Goal: Task Accomplishment & Management: Manage account settings

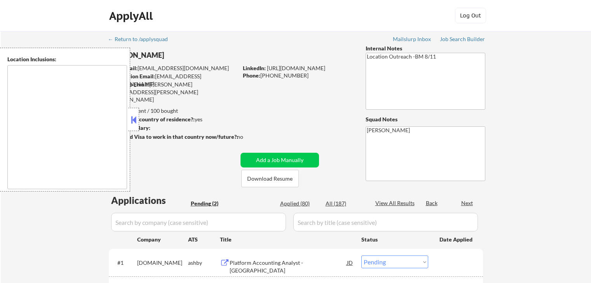
select select ""pending""
type textarea "[GEOGRAPHIC_DATA], [GEOGRAPHIC_DATA] [GEOGRAPHIC_DATA], [GEOGRAPHIC_DATA] [GEOG…"
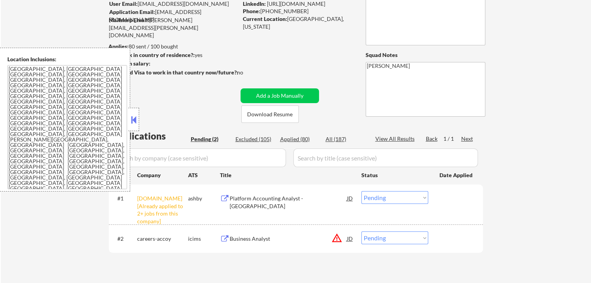
scroll to position [78, 0]
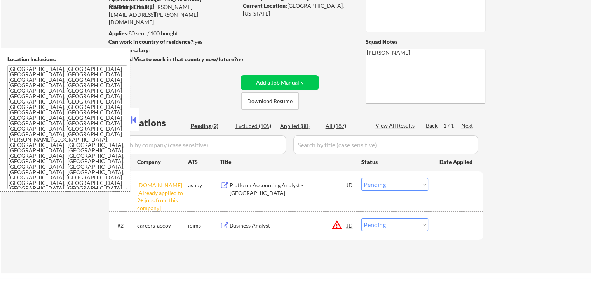
click at [133, 120] on button at bounding box center [133, 120] width 9 height 12
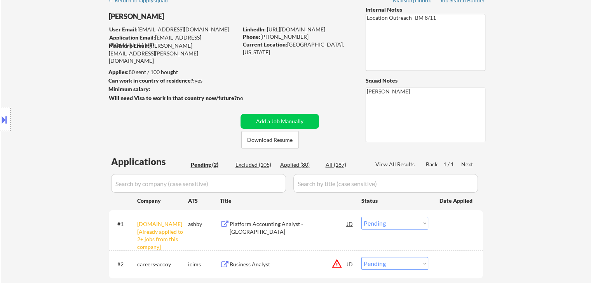
click at [64, 88] on div "Location Inclusions: [GEOGRAPHIC_DATA], [GEOGRAPHIC_DATA] [GEOGRAPHIC_DATA], [G…" at bounding box center [69, 120] width 139 height 144
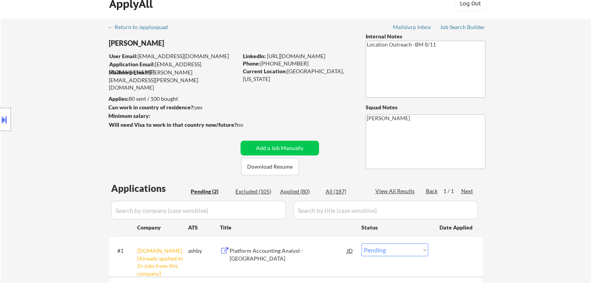
scroll to position [0, 0]
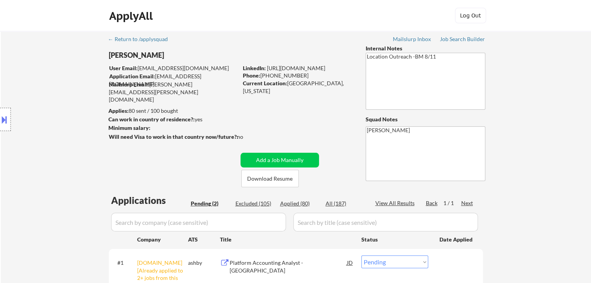
click at [64, 88] on div "Location Inclusions: [GEOGRAPHIC_DATA], [GEOGRAPHIC_DATA] [GEOGRAPHIC_DATA], [G…" at bounding box center [69, 120] width 139 height 144
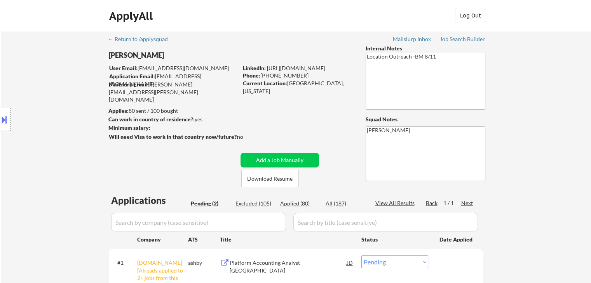
click at [64, 88] on div "Location Inclusions: [GEOGRAPHIC_DATA], [GEOGRAPHIC_DATA] [GEOGRAPHIC_DATA], [G…" at bounding box center [69, 120] width 139 height 144
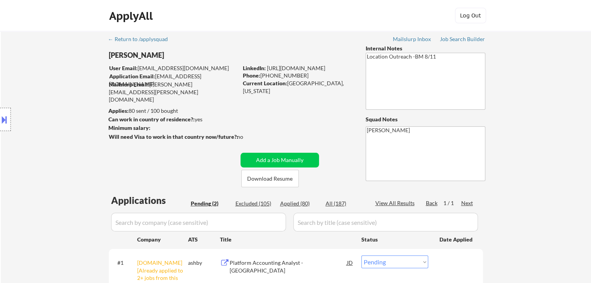
click at [64, 88] on div "Location Inclusions: [GEOGRAPHIC_DATA], [GEOGRAPHIC_DATA] [GEOGRAPHIC_DATA], [G…" at bounding box center [69, 120] width 139 height 144
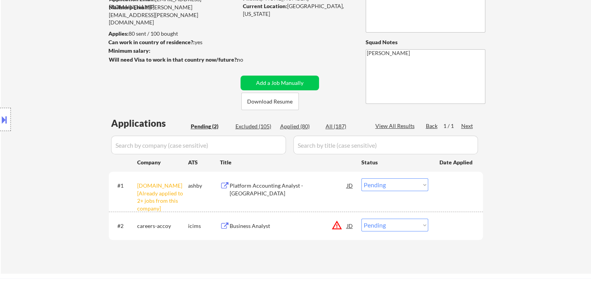
scroll to position [78, 0]
click at [65, 88] on div "Location Inclusions: [GEOGRAPHIC_DATA], [GEOGRAPHIC_DATA] [GEOGRAPHIC_DATA], [G…" at bounding box center [69, 120] width 139 height 144
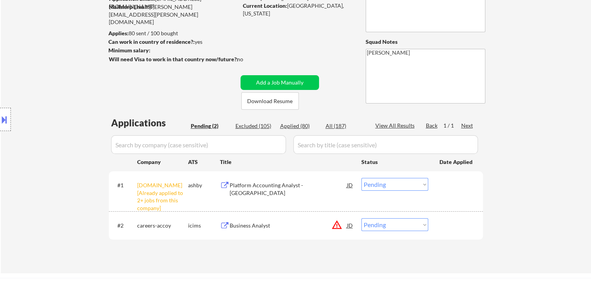
click at [65, 88] on div "Location Inclusions: [GEOGRAPHIC_DATA], [GEOGRAPHIC_DATA] [GEOGRAPHIC_DATA], [G…" at bounding box center [69, 120] width 139 height 144
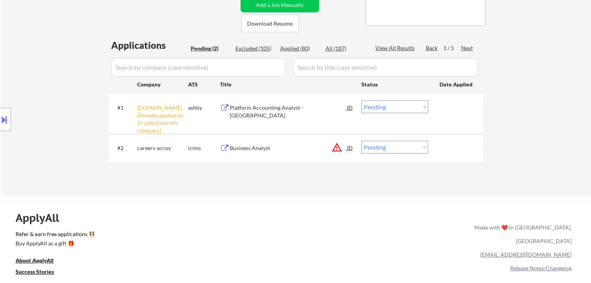
click at [65, 88] on div "Location Inclusions: [GEOGRAPHIC_DATA], [GEOGRAPHIC_DATA] [GEOGRAPHIC_DATA], [G…" at bounding box center [69, 120] width 139 height 144
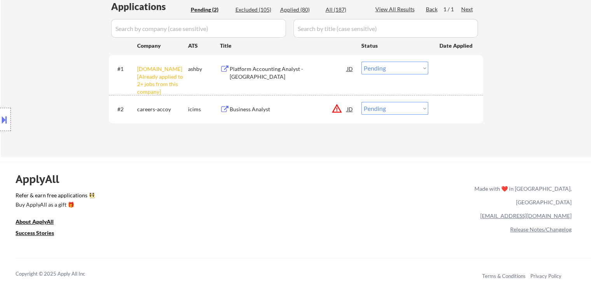
click at [65, 88] on div "Location Inclusions: [GEOGRAPHIC_DATA], [GEOGRAPHIC_DATA] [GEOGRAPHIC_DATA], [G…" at bounding box center [69, 120] width 139 height 144
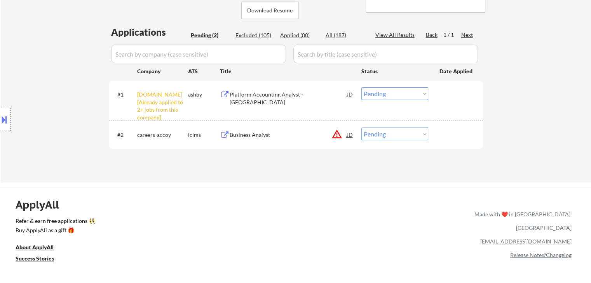
scroll to position [155, 0]
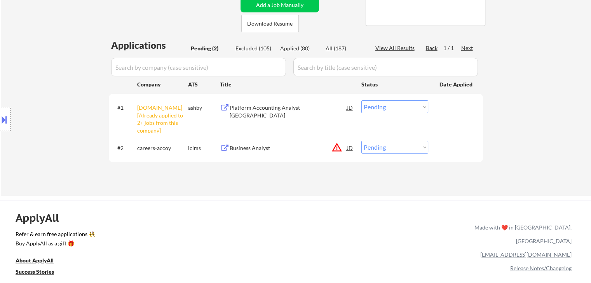
click at [65, 88] on div "Location Inclusions: [GEOGRAPHIC_DATA], [GEOGRAPHIC_DATA] [GEOGRAPHIC_DATA], [G…" at bounding box center [69, 120] width 139 height 144
click at [65, 89] on div "Location Inclusions: [GEOGRAPHIC_DATA], [GEOGRAPHIC_DATA] [GEOGRAPHIC_DATA], [G…" at bounding box center [69, 120] width 139 height 144
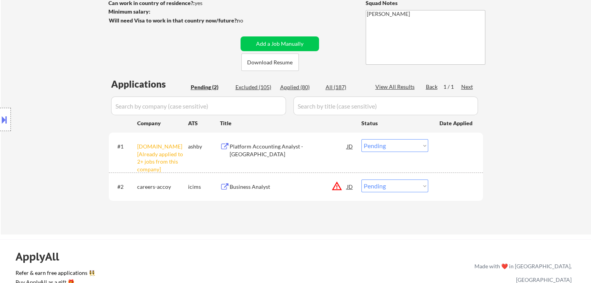
click at [65, 89] on div "Location Inclusions: [GEOGRAPHIC_DATA], [GEOGRAPHIC_DATA] [GEOGRAPHIC_DATA], [G…" at bounding box center [69, 120] width 139 height 144
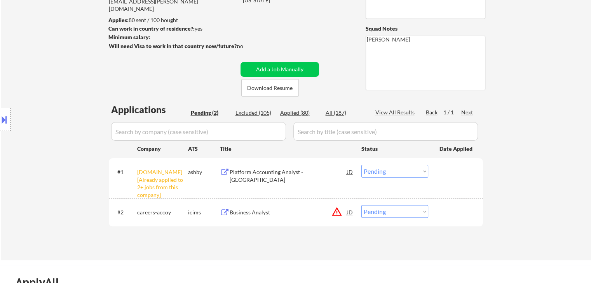
scroll to position [78, 0]
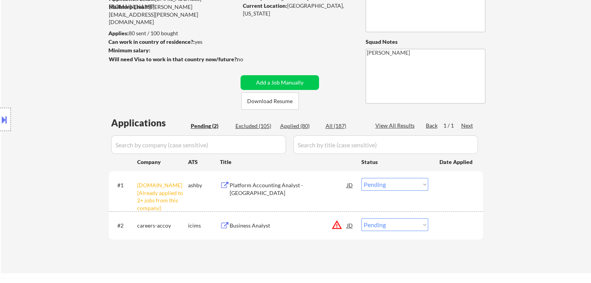
click at [65, 89] on div "Location Inclusions: [GEOGRAPHIC_DATA], [GEOGRAPHIC_DATA] [GEOGRAPHIC_DATA], [G…" at bounding box center [69, 120] width 139 height 144
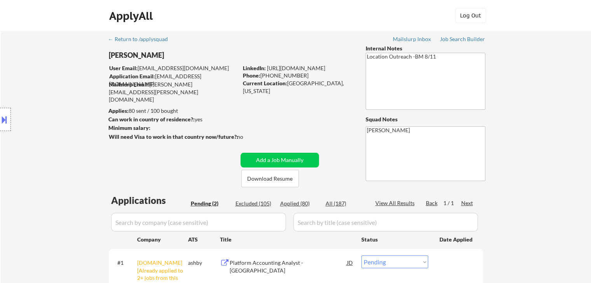
click at [65, 89] on div "Location Inclusions: [GEOGRAPHIC_DATA], [GEOGRAPHIC_DATA] [GEOGRAPHIC_DATA], [G…" at bounding box center [69, 120] width 139 height 144
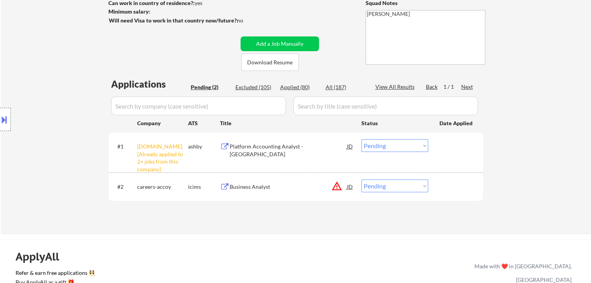
click at [60, 100] on div "Location Inclusions: [GEOGRAPHIC_DATA], [GEOGRAPHIC_DATA] [GEOGRAPHIC_DATA], [G…" at bounding box center [69, 120] width 139 height 144
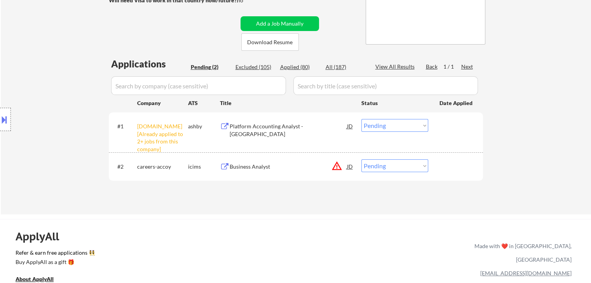
scroll to position [155, 0]
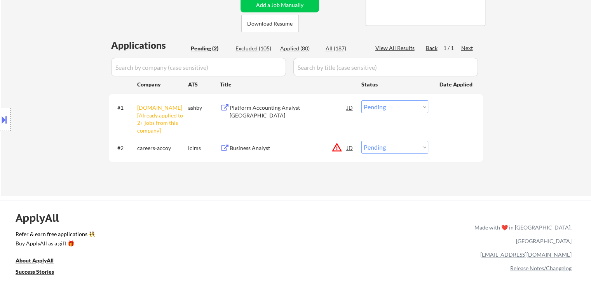
click at [71, 98] on div "Location Inclusions: [GEOGRAPHIC_DATA], [GEOGRAPHIC_DATA] [GEOGRAPHIC_DATA], [G…" at bounding box center [69, 120] width 139 height 144
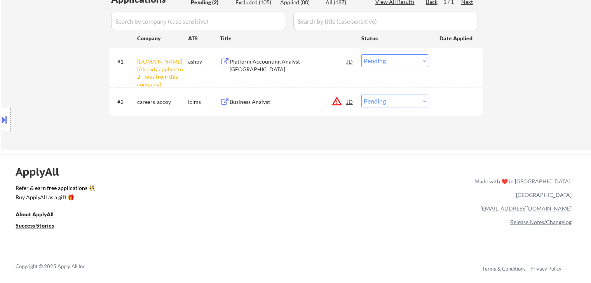
scroll to position [233, 0]
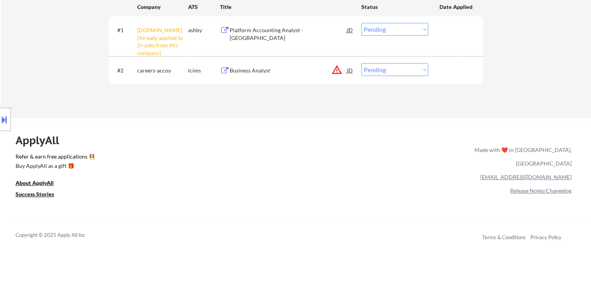
click at [74, 98] on div "Location Inclusions: [GEOGRAPHIC_DATA], [GEOGRAPHIC_DATA] [GEOGRAPHIC_DATA], [G…" at bounding box center [69, 120] width 139 height 144
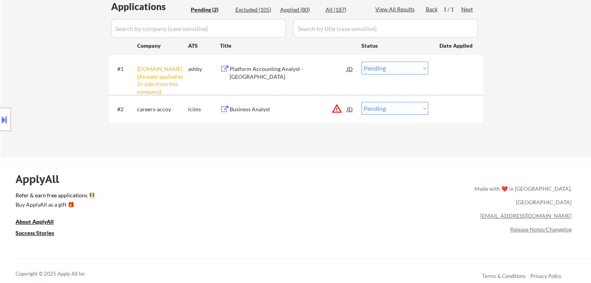
click at [74, 98] on div "Location Inclusions: [GEOGRAPHIC_DATA], [GEOGRAPHIC_DATA] [GEOGRAPHIC_DATA], [G…" at bounding box center [69, 120] width 139 height 144
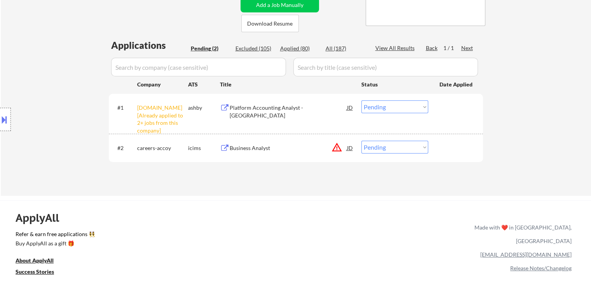
click at [74, 98] on div "Location Inclusions: [GEOGRAPHIC_DATA], [GEOGRAPHIC_DATA] [GEOGRAPHIC_DATA], [G…" at bounding box center [69, 120] width 139 height 144
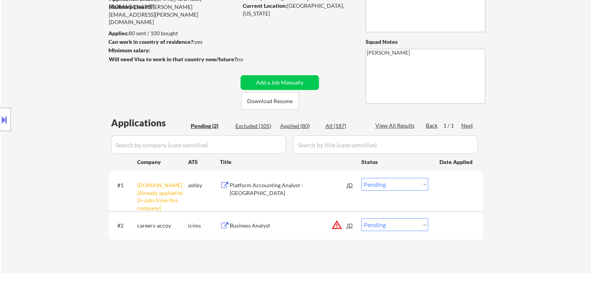
click at [74, 98] on div "Location Inclusions: [GEOGRAPHIC_DATA], [GEOGRAPHIC_DATA] [GEOGRAPHIC_DATA], [G…" at bounding box center [69, 120] width 139 height 144
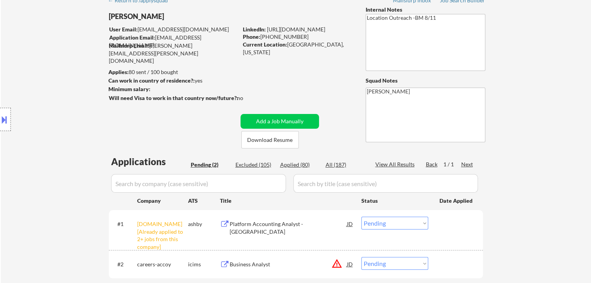
click at [74, 98] on div "Location Inclusions: [GEOGRAPHIC_DATA], [GEOGRAPHIC_DATA] [GEOGRAPHIC_DATA], [G…" at bounding box center [69, 120] width 139 height 144
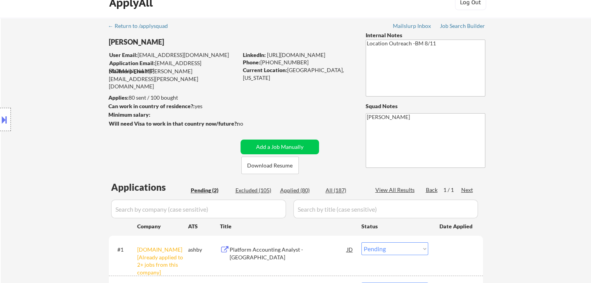
scroll to position [0, 0]
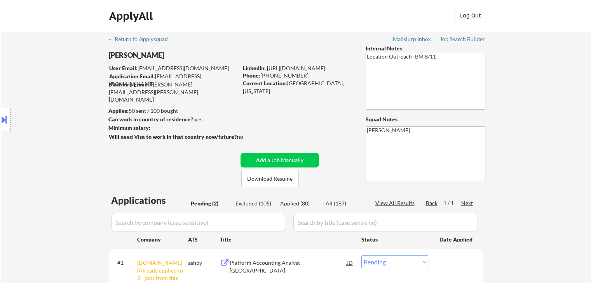
click at [74, 98] on div "Location Inclusions: [GEOGRAPHIC_DATA], [GEOGRAPHIC_DATA] [GEOGRAPHIC_DATA], [G…" at bounding box center [69, 120] width 139 height 144
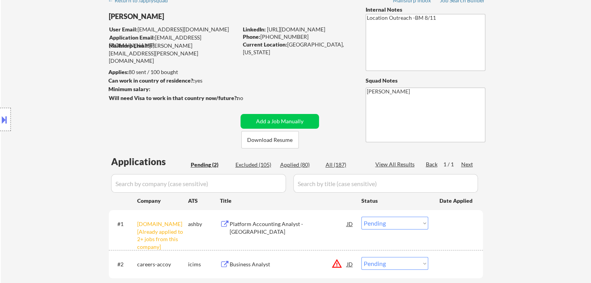
click at [74, 98] on div "Location Inclusions: [GEOGRAPHIC_DATA], [GEOGRAPHIC_DATA] [GEOGRAPHIC_DATA], [G…" at bounding box center [69, 120] width 139 height 144
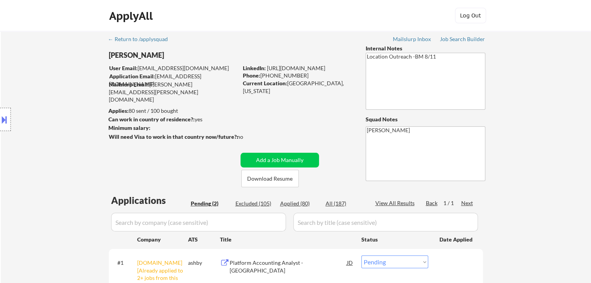
click at [74, 98] on div "Location Inclusions: [GEOGRAPHIC_DATA], [GEOGRAPHIC_DATA] [GEOGRAPHIC_DATA], [G…" at bounding box center [69, 120] width 139 height 144
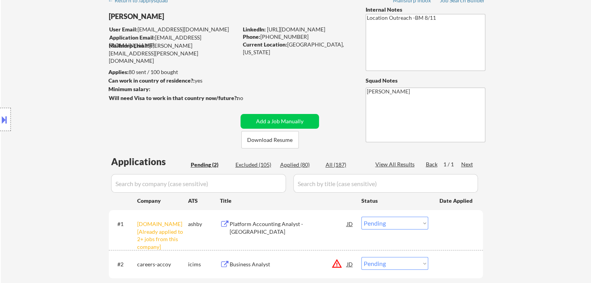
click at [74, 98] on div "Location Inclusions: [GEOGRAPHIC_DATA], [GEOGRAPHIC_DATA] [GEOGRAPHIC_DATA], [G…" at bounding box center [69, 120] width 139 height 144
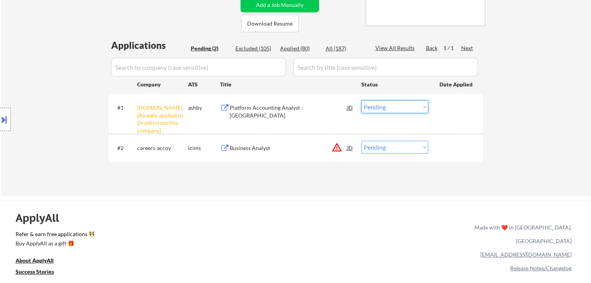
click at [393, 113] on select "Choose an option... Pending Applied Excluded (Questions) Excluded (Expired) Exc…" at bounding box center [394, 107] width 67 height 13
click at [361, 101] on select "Choose an option... Pending Applied Excluded (Questions) Excluded (Expired) Exc…" at bounding box center [394, 107] width 67 height 13
click at [60, 81] on div "Location Inclusions: [GEOGRAPHIC_DATA], [GEOGRAPHIC_DATA] [GEOGRAPHIC_DATA], [G…" at bounding box center [69, 120] width 139 height 144
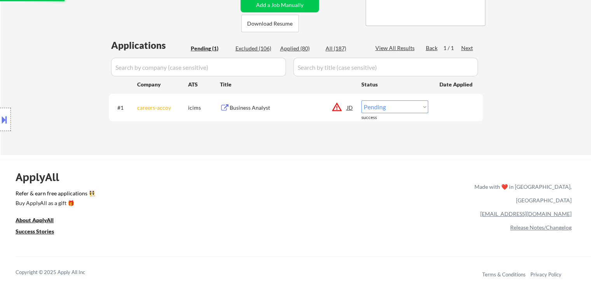
click at [61, 80] on div "Location Inclusions: [GEOGRAPHIC_DATA], [GEOGRAPHIC_DATA] [GEOGRAPHIC_DATA], [G…" at bounding box center [69, 120] width 139 height 144
click at [61, 81] on div "Location Inclusions: [GEOGRAPHIC_DATA], [GEOGRAPHIC_DATA] [GEOGRAPHIC_DATA], [G…" at bounding box center [69, 120] width 139 height 144
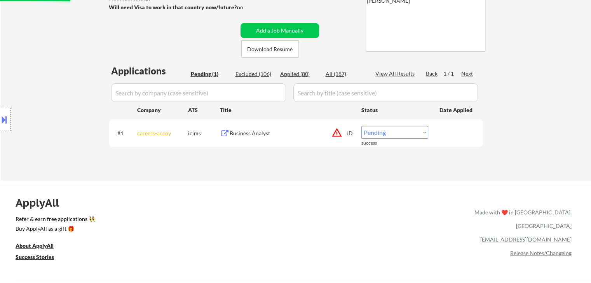
scroll to position [116, 0]
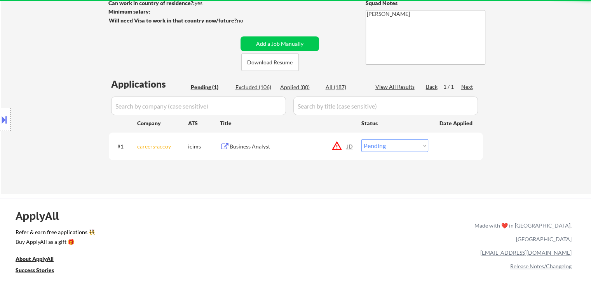
click at [65, 81] on div "Location Inclusions: [GEOGRAPHIC_DATA], [GEOGRAPHIC_DATA] [GEOGRAPHIC_DATA], [G…" at bounding box center [69, 120] width 139 height 144
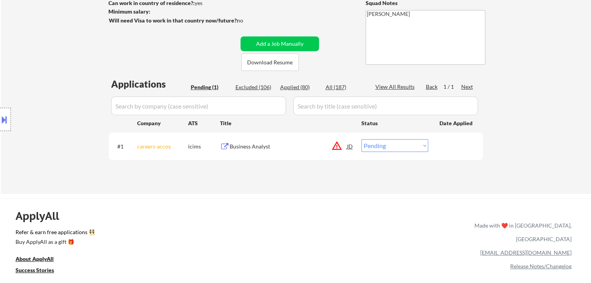
click at [65, 81] on div "Location Inclusions: [GEOGRAPHIC_DATA], [GEOGRAPHIC_DATA] [GEOGRAPHIC_DATA], [G…" at bounding box center [69, 120] width 139 height 144
click at [67, 89] on div "Location Inclusions: [GEOGRAPHIC_DATA], [GEOGRAPHIC_DATA] [GEOGRAPHIC_DATA], [G…" at bounding box center [69, 120] width 139 height 144
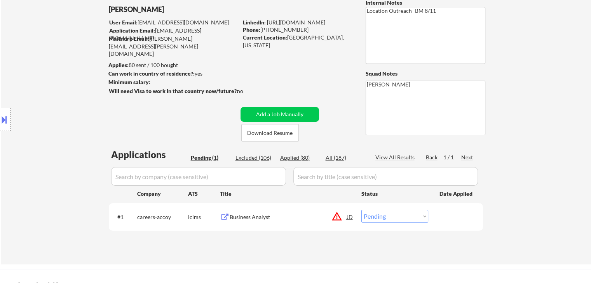
scroll to position [0, 0]
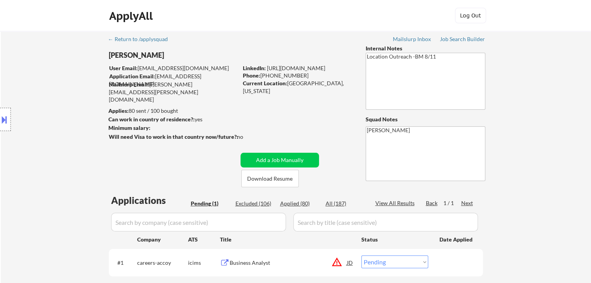
click at [67, 89] on div "Location Inclusions: [GEOGRAPHIC_DATA], [GEOGRAPHIC_DATA] [GEOGRAPHIC_DATA], [G…" at bounding box center [69, 120] width 139 height 144
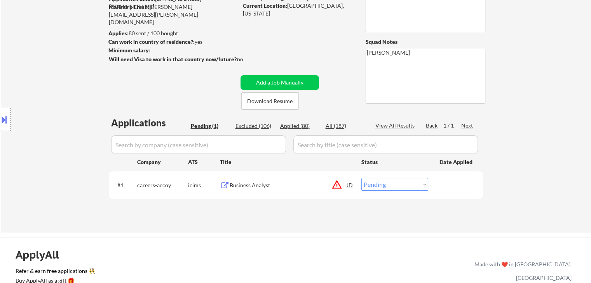
click at [68, 90] on div "Location Inclusions: [GEOGRAPHIC_DATA], [GEOGRAPHIC_DATA] [GEOGRAPHIC_DATA], [G…" at bounding box center [69, 120] width 139 height 144
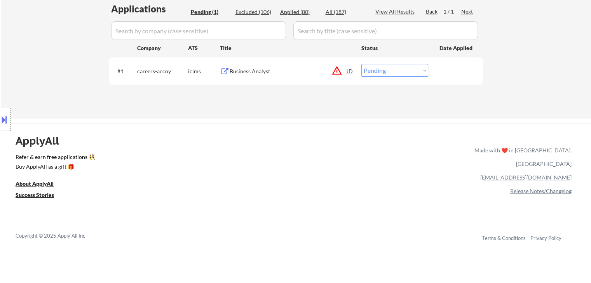
scroll to position [194, 0]
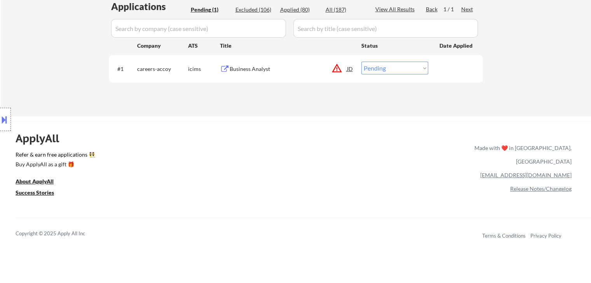
click at [69, 90] on div "Location Inclusions: [GEOGRAPHIC_DATA], [GEOGRAPHIC_DATA] [GEOGRAPHIC_DATA], [G…" at bounding box center [69, 120] width 139 height 144
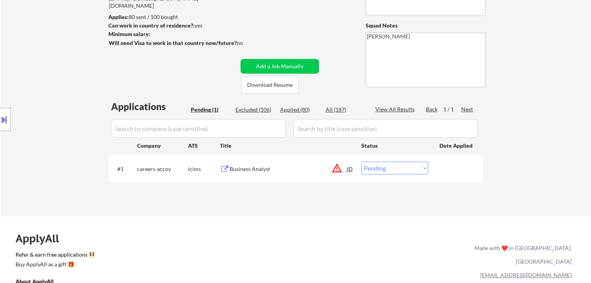
scroll to position [116, 0]
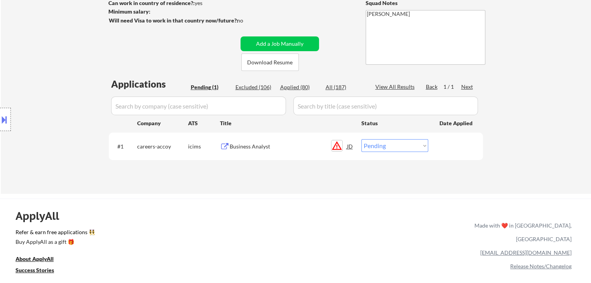
click at [336, 147] on button "warning_amber" at bounding box center [336, 146] width 11 height 11
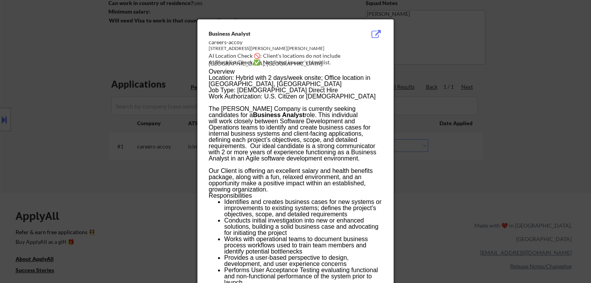
click at [481, 73] on div at bounding box center [295, 141] width 591 height 283
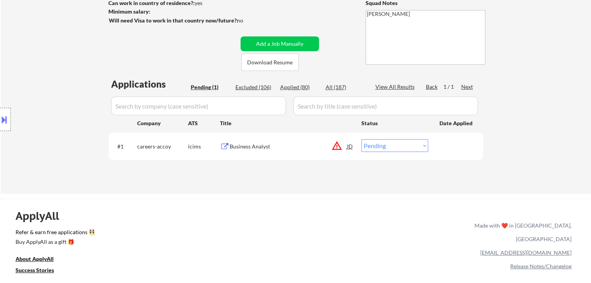
click at [338, 145] on button "warning_amber" at bounding box center [336, 146] width 11 height 11
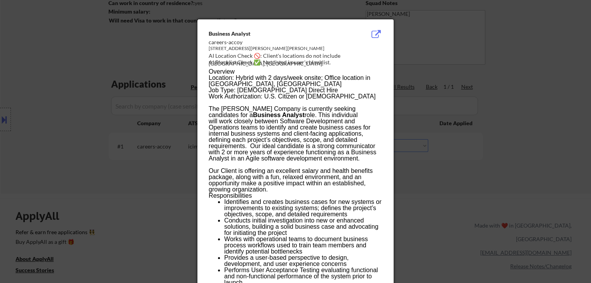
click at [460, 49] on div at bounding box center [295, 141] width 591 height 283
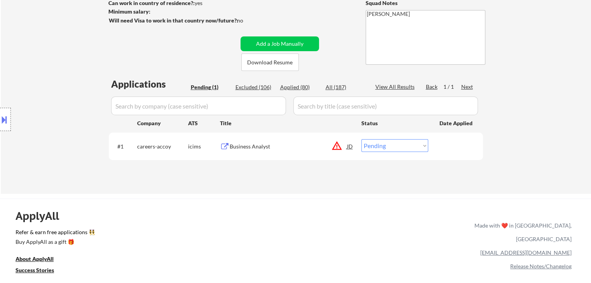
click at [243, 146] on div "Business Analyst" at bounding box center [287, 147] width 117 height 8
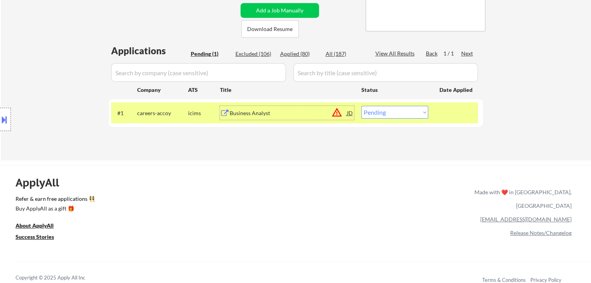
scroll to position [78, 0]
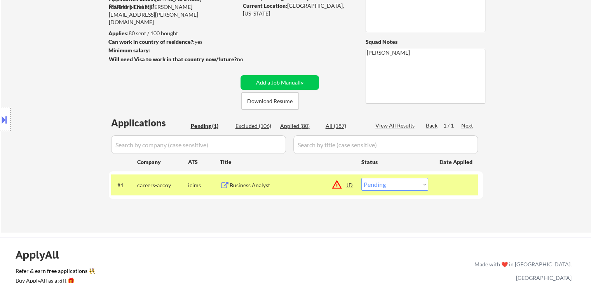
drag, startPoint x: 96, startPoint y: 53, endPoint x: 88, endPoint y: 46, distance: 10.7
click at [88, 46] on div "← Return to /applysquad Mailslurp Inbox Job Search Builder [PERSON_NAME] User E…" at bounding box center [296, 93] width 590 height 280
click at [255, 32] on div "← Return to /applysquad Mailslurp Inbox Job Search Builder [PERSON_NAME] User E…" at bounding box center [295, 89] width 387 height 273
click at [63, 71] on div "Location Inclusions: [GEOGRAPHIC_DATA], [GEOGRAPHIC_DATA] [GEOGRAPHIC_DATA], [G…" at bounding box center [69, 120] width 139 height 144
click at [62, 76] on div "Location Inclusions: [GEOGRAPHIC_DATA], [GEOGRAPHIC_DATA] [GEOGRAPHIC_DATA], [G…" at bounding box center [69, 120] width 139 height 144
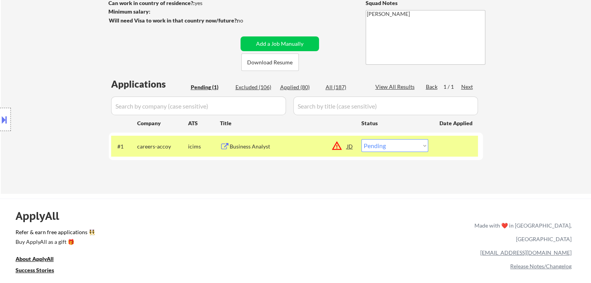
click at [59, 81] on div "Location Inclusions: [GEOGRAPHIC_DATA], [GEOGRAPHIC_DATA] [GEOGRAPHIC_DATA], [G…" at bounding box center [69, 120] width 139 height 144
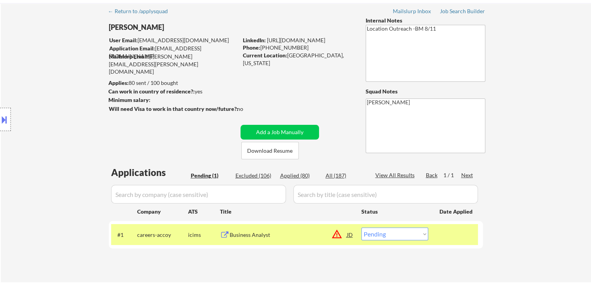
scroll to position [0, 0]
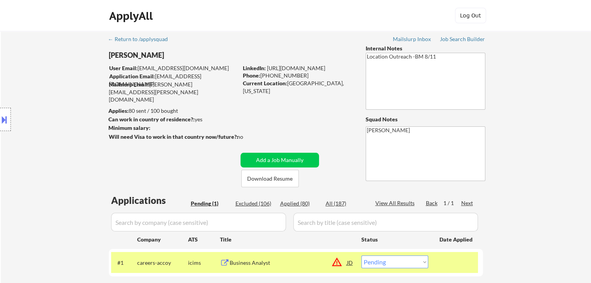
click at [59, 81] on div "Location Inclusions: [GEOGRAPHIC_DATA], [GEOGRAPHIC_DATA] [GEOGRAPHIC_DATA], [G…" at bounding box center [69, 120] width 139 height 144
click at [59, 84] on div "Location Inclusions: [GEOGRAPHIC_DATA], [GEOGRAPHIC_DATA] [GEOGRAPHIC_DATA], [G…" at bounding box center [69, 120] width 139 height 144
click at [59, 86] on div "Location Inclusions: [GEOGRAPHIC_DATA], [GEOGRAPHIC_DATA] [GEOGRAPHIC_DATA], [G…" at bounding box center [69, 120] width 139 height 144
click at [60, 86] on div "Location Inclusions: [GEOGRAPHIC_DATA], [GEOGRAPHIC_DATA] [GEOGRAPHIC_DATA], [G…" at bounding box center [69, 120] width 139 height 144
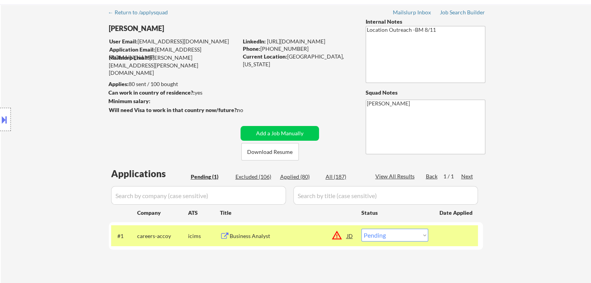
scroll to position [39, 0]
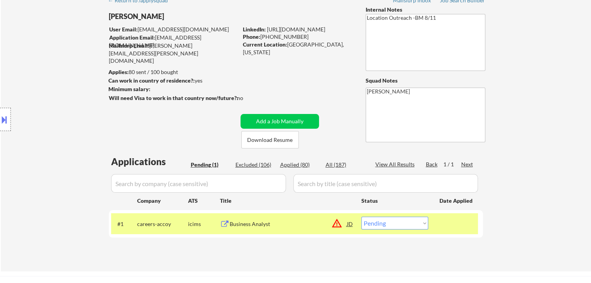
click at [60, 87] on div "Location Inclusions: [GEOGRAPHIC_DATA], [GEOGRAPHIC_DATA] [GEOGRAPHIC_DATA], [G…" at bounding box center [69, 120] width 139 height 144
click at [61, 87] on div "Location Inclusions: [GEOGRAPHIC_DATA], [GEOGRAPHIC_DATA] [GEOGRAPHIC_DATA], [G…" at bounding box center [69, 120] width 139 height 144
click at [197, 97] on strong "Will need Visa to work in that country now/future?:" at bounding box center [173, 98] width 129 height 7
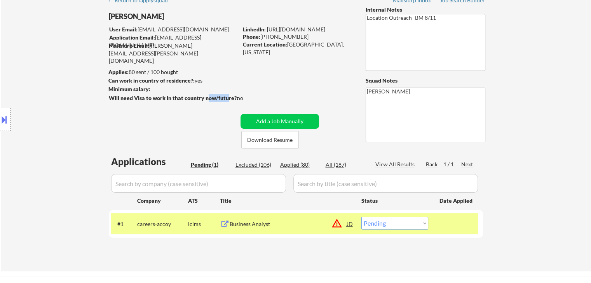
drag, startPoint x: 225, startPoint y: 97, endPoint x: 233, endPoint y: 96, distance: 7.9
click at [227, 97] on strong "Will need Visa to work in that country now/future?:" at bounding box center [173, 98] width 129 height 7
click at [263, 96] on div "← Return to /applysquad Mailslurp Inbox Job Search Builder [PERSON_NAME] User E…" at bounding box center [295, 128] width 387 height 273
drag, startPoint x: 149, startPoint y: 98, endPoint x: 256, endPoint y: 100, distance: 107.2
click at [256, 100] on div "Will need Visa to work in that country now/future?: no" at bounding box center [184, 98] width 150 height 8
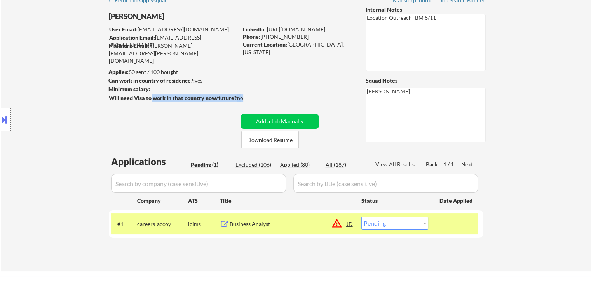
click at [264, 90] on div "← Return to /applysquad Mailslurp Inbox Job Search Builder [PERSON_NAME] User E…" at bounding box center [295, 128] width 387 height 273
click at [92, 98] on div "Location Inclusions: [GEOGRAPHIC_DATA], [GEOGRAPHIC_DATA] [GEOGRAPHIC_DATA], [G…" at bounding box center [69, 120] width 139 height 144
click at [129, 76] on div "Location Inclusions: [GEOGRAPHIC_DATA], [GEOGRAPHIC_DATA] [GEOGRAPHIC_DATA], [G…" at bounding box center [69, 120] width 139 height 144
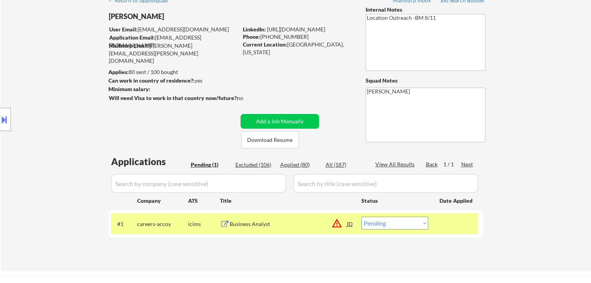
click at [126, 90] on div "Location Inclusions: [GEOGRAPHIC_DATA], [GEOGRAPHIC_DATA] [GEOGRAPHIC_DATA], [G…" at bounding box center [69, 120] width 139 height 144
click at [125, 89] on div "Location Inclusions: [GEOGRAPHIC_DATA], [GEOGRAPHIC_DATA] [GEOGRAPHIC_DATA], [G…" at bounding box center [69, 120] width 139 height 144
click at [125, 78] on div "Location Inclusions: [GEOGRAPHIC_DATA], [GEOGRAPHIC_DATA] [GEOGRAPHIC_DATA], [G…" at bounding box center [69, 120] width 139 height 144
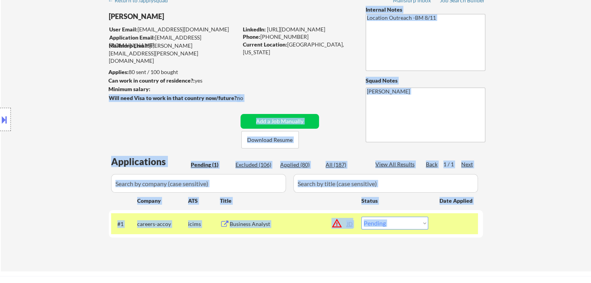
drag, startPoint x: 109, startPoint y: 106, endPoint x: 102, endPoint y: 104, distance: 7.2
click at [102, 104] on body "← Return to /applysquad Mailslurp Inbox Job Search Builder [PERSON_NAME] User E…" at bounding box center [295, 102] width 591 height 283
click at [124, 84] on div "Location Inclusions: [GEOGRAPHIC_DATA], [GEOGRAPHIC_DATA] [GEOGRAPHIC_DATA], [G…" at bounding box center [69, 120] width 139 height 144
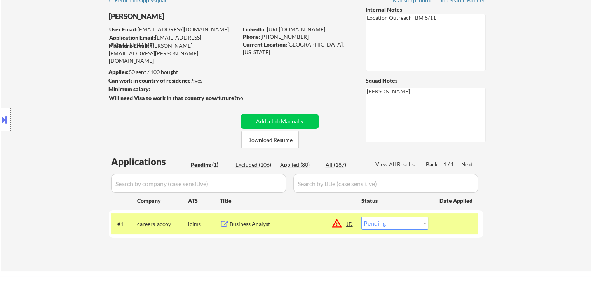
click at [73, 73] on div "Location Inclusions: [GEOGRAPHIC_DATA], [GEOGRAPHIC_DATA] [GEOGRAPHIC_DATA], [G…" at bounding box center [69, 120] width 139 height 144
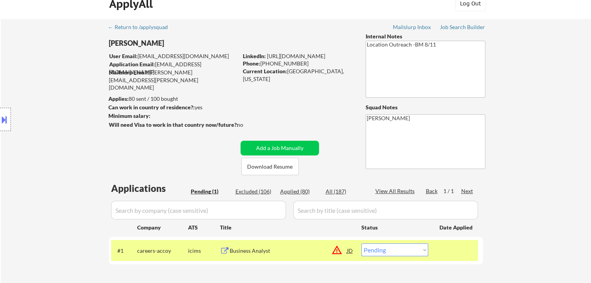
scroll to position [0, 0]
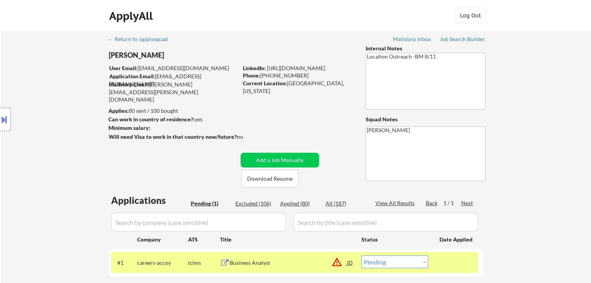
click at [73, 73] on div "Location Inclusions: [GEOGRAPHIC_DATA], [GEOGRAPHIC_DATA] [GEOGRAPHIC_DATA], [G…" at bounding box center [69, 120] width 139 height 144
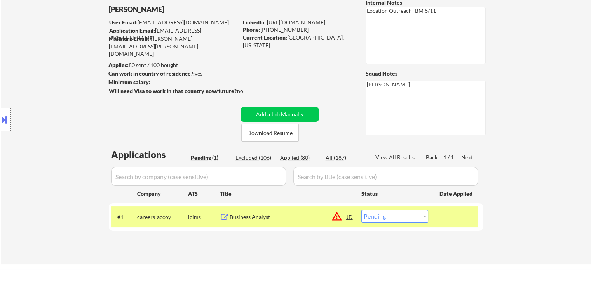
scroll to position [78, 0]
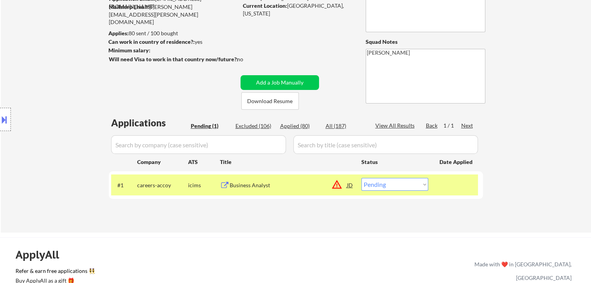
click at [76, 73] on div "Location Inclusions: [GEOGRAPHIC_DATA], [GEOGRAPHIC_DATA] [GEOGRAPHIC_DATA], [G…" at bounding box center [69, 120] width 139 height 144
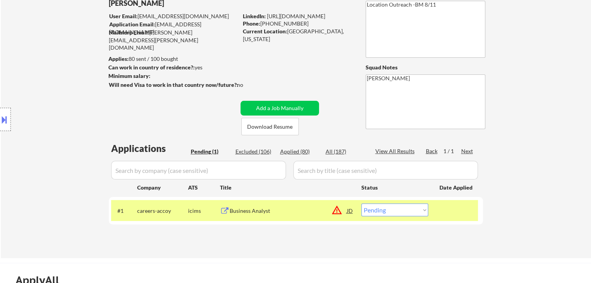
scroll to position [39, 0]
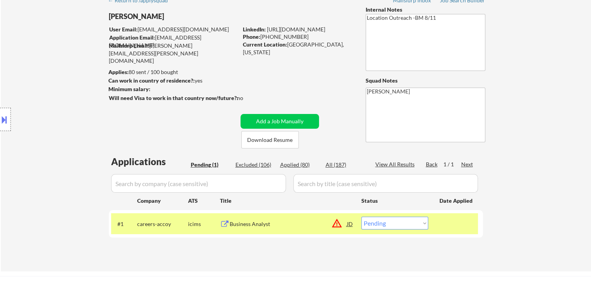
click at [76, 73] on div "Location Inclusions: [GEOGRAPHIC_DATA], [GEOGRAPHIC_DATA] [GEOGRAPHIC_DATA], [G…" at bounding box center [69, 120] width 139 height 144
click at [77, 74] on div "Location Inclusions: [GEOGRAPHIC_DATA], [GEOGRAPHIC_DATA] [GEOGRAPHIC_DATA], [G…" at bounding box center [69, 120] width 139 height 144
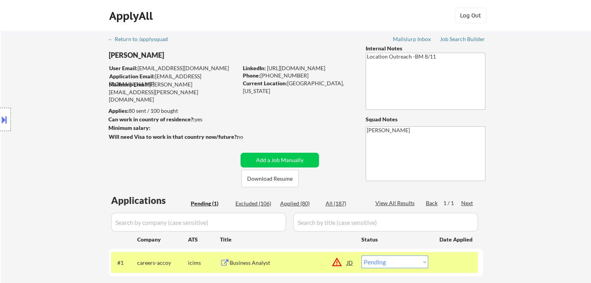
click at [78, 74] on div "Location Inclusions: [GEOGRAPHIC_DATA], [GEOGRAPHIC_DATA] [GEOGRAPHIC_DATA], [G…" at bounding box center [69, 120] width 139 height 144
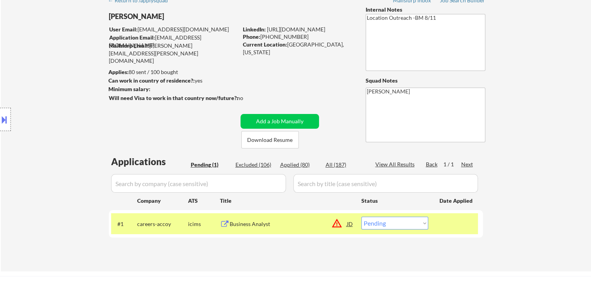
click at [78, 75] on div "Location Inclusions: [GEOGRAPHIC_DATA], [GEOGRAPHIC_DATA] [GEOGRAPHIC_DATA], [G…" at bounding box center [69, 120] width 139 height 144
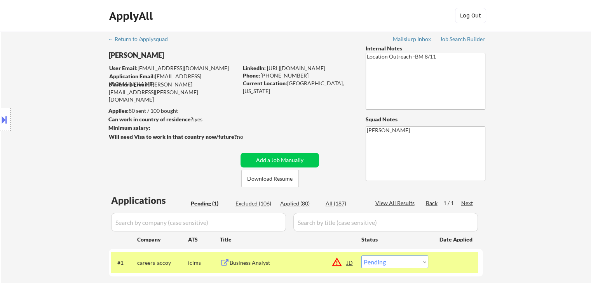
click at [78, 75] on div "Location Inclusions: [GEOGRAPHIC_DATA], [GEOGRAPHIC_DATA] [GEOGRAPHIC_DATA], [G…" at bounding box center [69, 120] width 139 height 144
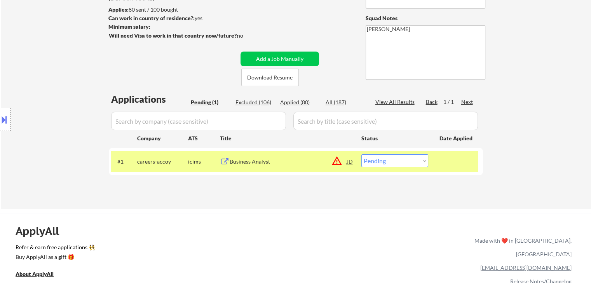
scroll to position [78, 0]
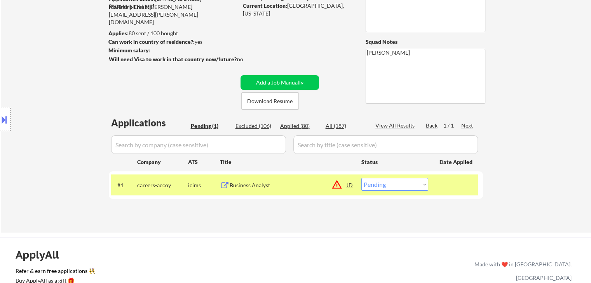
click at [255, 186] on div "Business Analyst" at bounding box center [287, 186] width 117 height 8
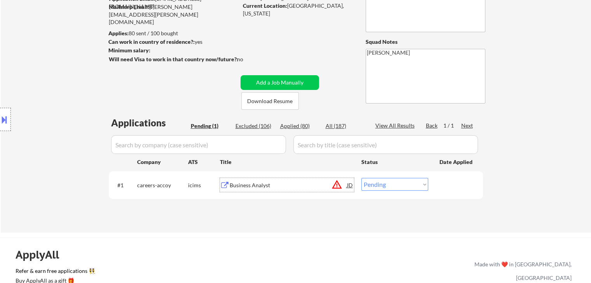
click at [7, 126] on button at bounding box center [4, 119] width 9 height 13
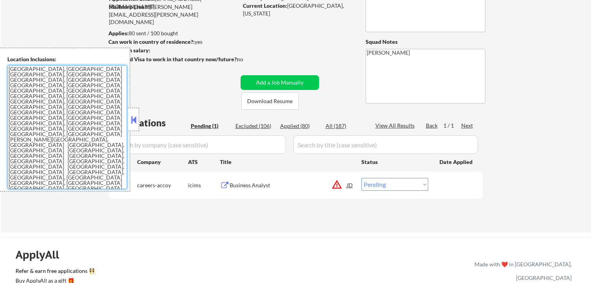
drag, startPoint x: 93, startPoint y: 156, endPoint x: 37, endPoint y: 50, distance: 119.8
click at [6, 77] on div "Location Inclusions: [GEOGRAPHIC_DATA], [GEOGRAPHIC_DATA] [GEOGRAPHIC_DATA], [G…" at bounding box center [65, 120] width 130 height 144
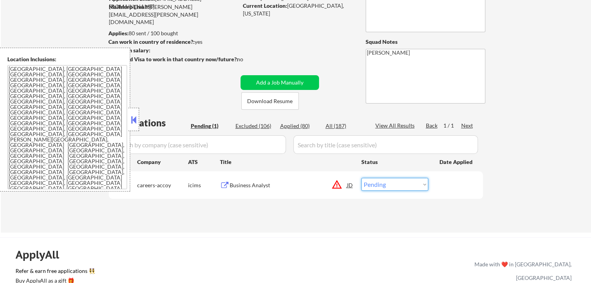
click at [404, 182] on select "Choose an option... Pending Applied Excluded (Questions) Excluded (Expired) Exc…" at bounding box center [394, 184] width 67 height 13
click at [361, 178] on select "Choose an option... Pending Applied Excluded (Questions) Excluded (Expired) Exc…" at bounding box center [394, 184] width 67 height 13
click at [398, 190] on select "Choose an option... Pending Applied Excluded (Questions) Excluded (Expired) Exc…" at bounding box center [394, 184] width 67 height 13
select select ""excluded__location_""
click at [361, 178] on select "Choose an option... Pending Applied Excluded (Questions) Excluded (Expired) Exc…" at bounding box center [394, 184] width 67 height 13
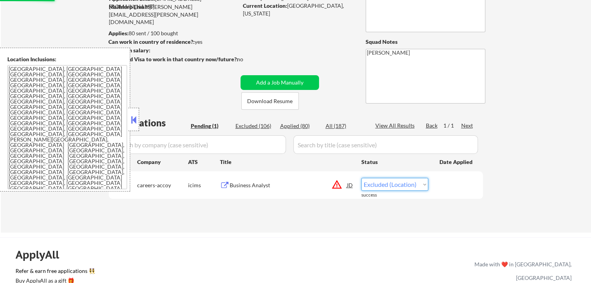
select select ""excluded__blocklist_""
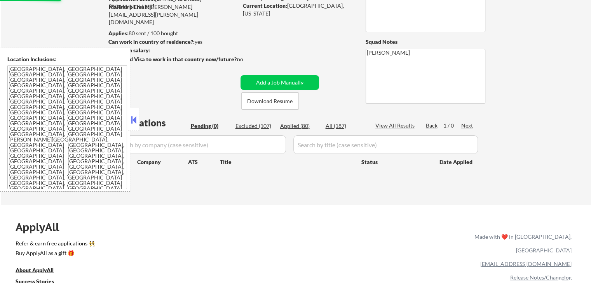
click at [137, 118] on button at bounding box center [133, 120] width 9 height 12
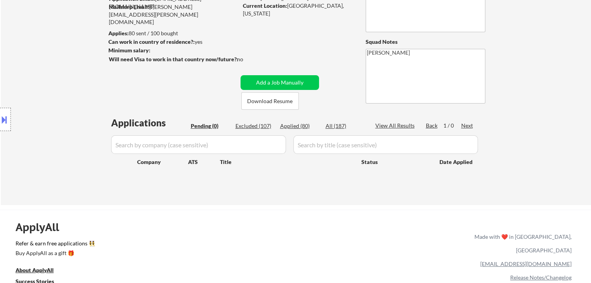
click at [260, 123] on div "Excluded (107)" at bounding box center [254, 126] width 39 height 8
select select ""excluded__expired_""
select select ""excluded""
select select ""excluded__location_""
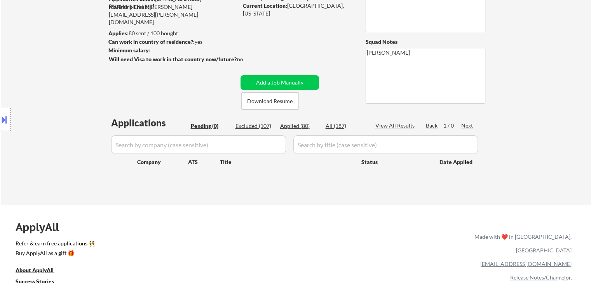
select select ""excluded__location_""
select select ""excluded__expired_""
select select ""excluded__location_""
select select ""excluded__expired_""
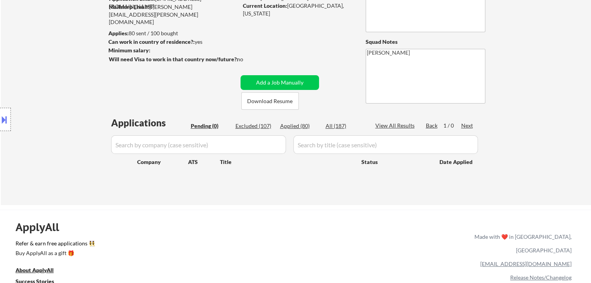
select select ""excluded__location_""
select select ""excluded__other_""
select select ""excluded""
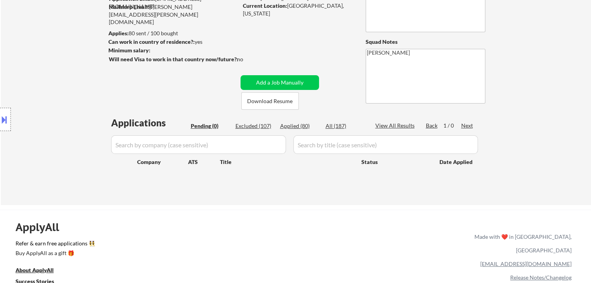
select select ""excluded__other_""
select select ""excluded""
select select ""excluded__location_""
select select ""excluded__expired_""
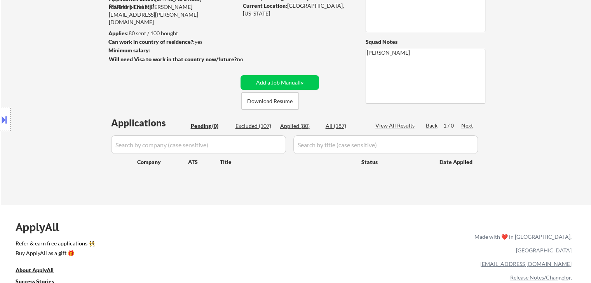
select select ""excluded__location_""
select select ""excluded""
select select ""excluded__location_""
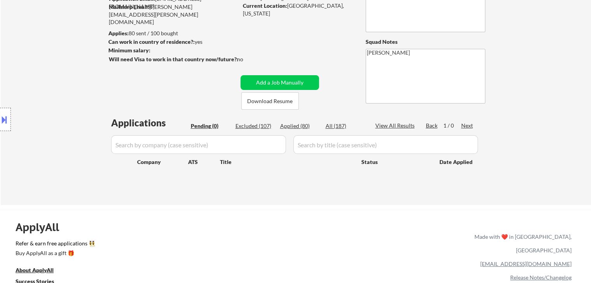
select select ""excluded__expired_""
select select ""excluded__location_""
select select ""excluded__expired_""
select select ""excluded__location_""
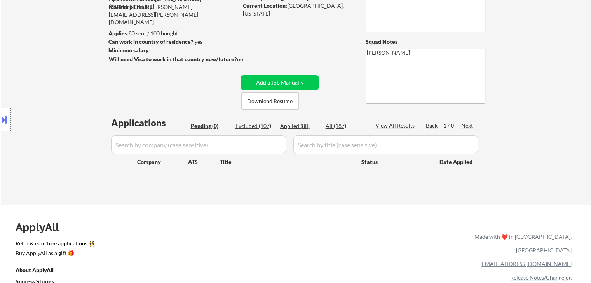
select select ""excluded__location_""
select select ""excluded""
select select ""excluded__expired_""
select select ""excluded""
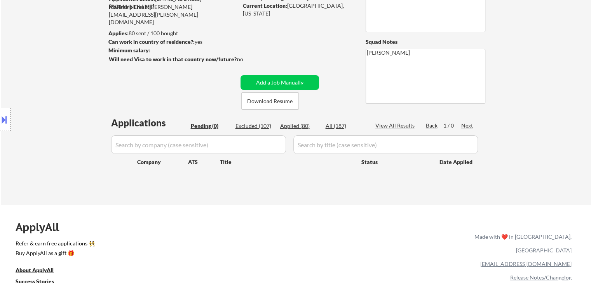
select select ""excluded__location_""
select select ""excluded""
select select ""excluded__location_""
select select ""excluded__other_""
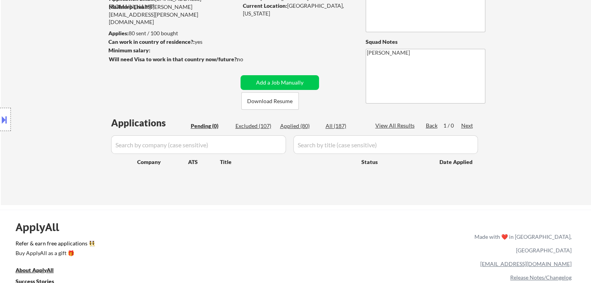
select select ""excluded""
select select ""excluded__location_""
select select ""excluded__expired_""
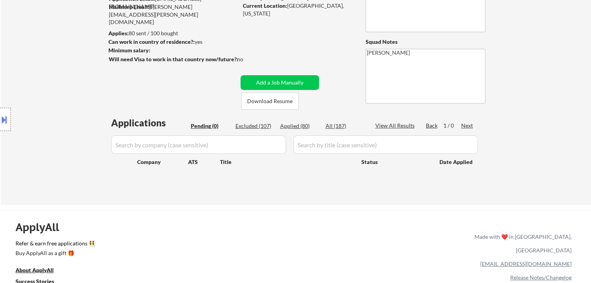
select select ""excluded""
select select ""excluded__location_""
select select ""excluded__expired_""
select select ""excluded__location_""
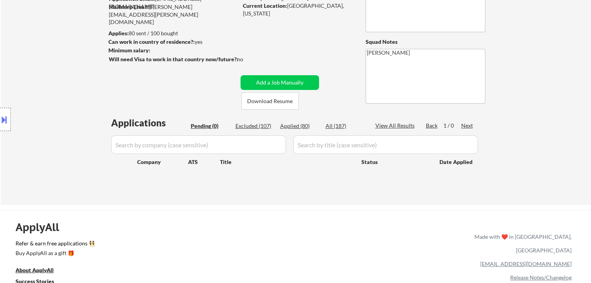
select select ""excluded__other_""
select select ""excluded__location_""
select select ""excluded__other_""
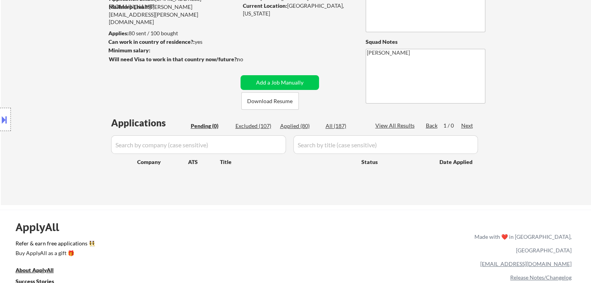
select select ""excluded__location_""
select select ""excluded__blocklist_""
select select ""excluded__other_""
select select ""excluded""
select select ""excluded__expired_""
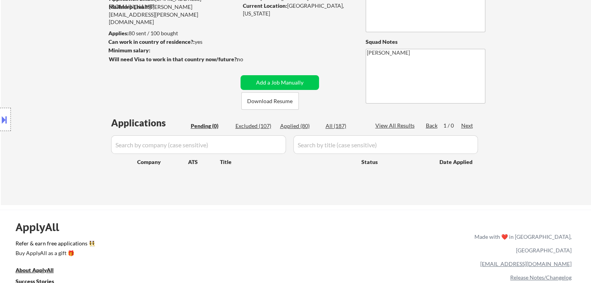
select select ""excluded__other_""
select select ""excluded__expired_""
select select ""excluded""
select select ""excluded__other_""
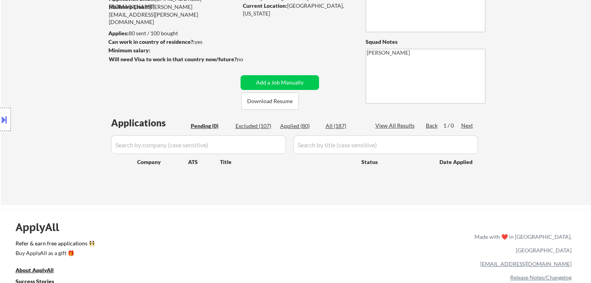
select select ""excluded""
select select ""excluded__location_""
select select ""excluded__expired_""
select select ""excluded""
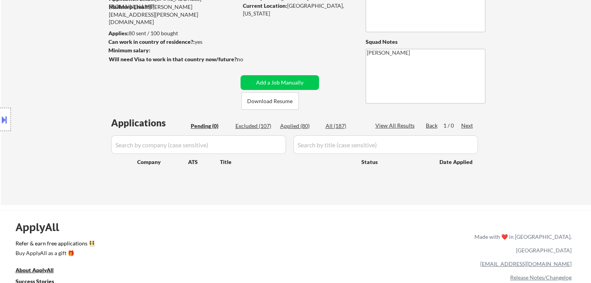
select select ""excluded__expired_""
select select ""excluded""
select select ""excluded__location_""
select select ""excluded__expired_""
select select ""excluded""
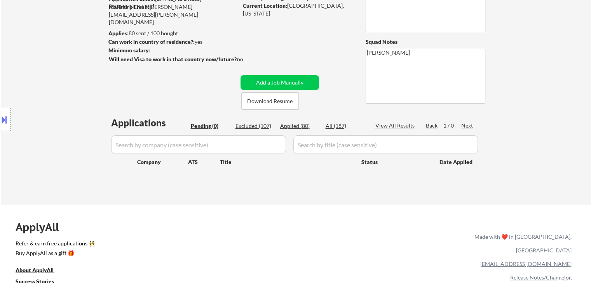
select select ""excluded__location_""
select select ""excluded__expired_""
select select ""excluded__location_""
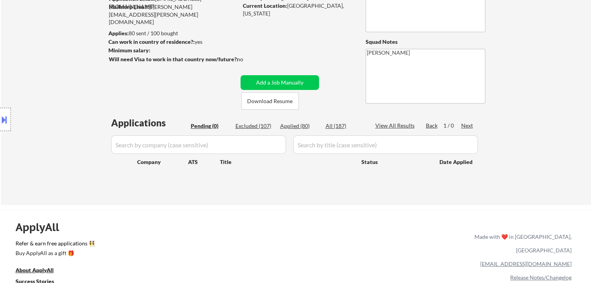
select select ""excluded__location_""
select select ""excluded""
select select ""excluded__location_""
select select ""excluded""
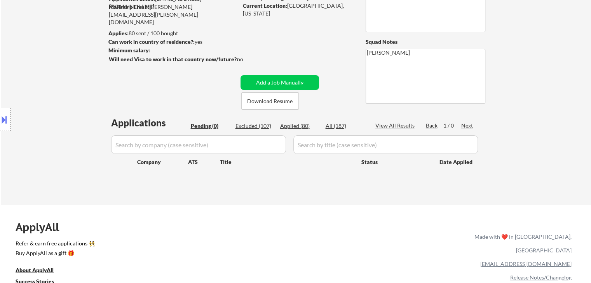
select select ""excluded""
select select ""excluded__location_""
select select ""excluded""
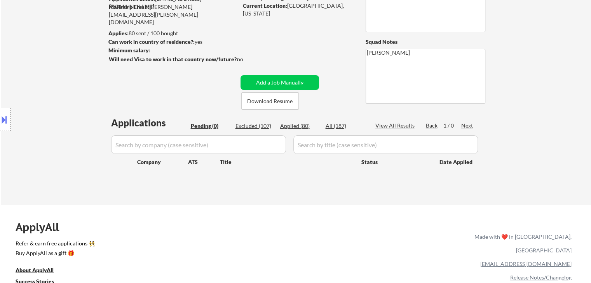
select select ""excluded__other_""
select select ""excluded__expired_""
select select ""excluded__location_""
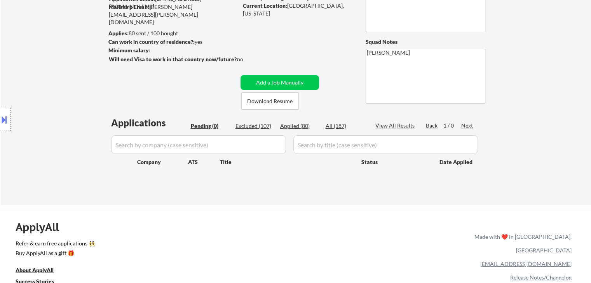
select select ""excluded__location_""
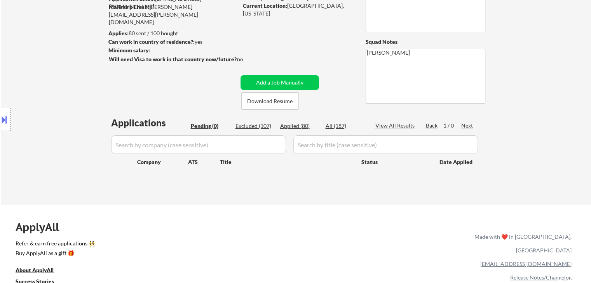
select select ""excluded__location_""
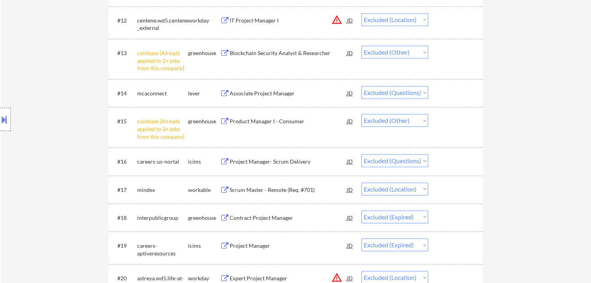
drag, startPoint x: 536, startPoint y: 114, endPoint x: 517, endPoint y: 116, distance: 18.8
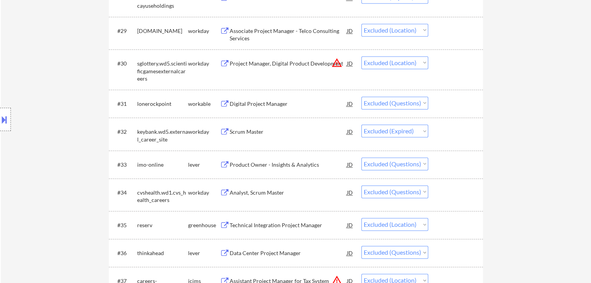
scroll to position [1126, 0]
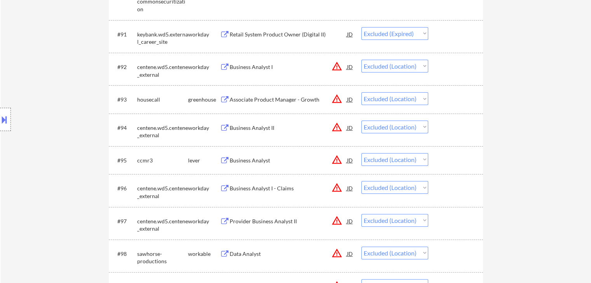
scroll to position [3023, 0]
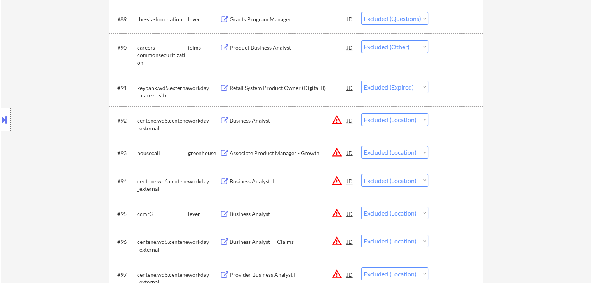
click at [43, 112] on div "Location Inclusions: [GEOGRAPHIC_DATA], [GEOGRAPHIC_DATA] [GEOGRAPHIC_DATA], [G…" at bounding box center [69, 120] width 139 height 144
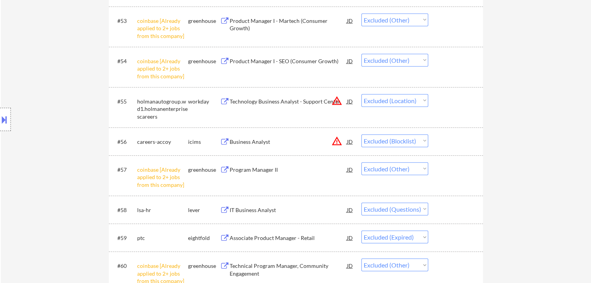
click at [410, 142] on select "Choose an option... Pending Applied Excluded (Questions) Excluded (Expired) Exc…" at bounding box center [394, 141] width 67 height 13
select select ""excluded__location_""
click at [361, 135] on select "Choose an option... Pending Applied Excluded (Questions) Excluded (Expired) Exc…" at bounding box center [394, 141] width 67 height 13
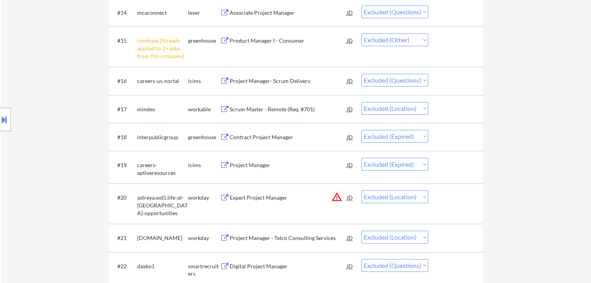
scroll to position [749, 0]
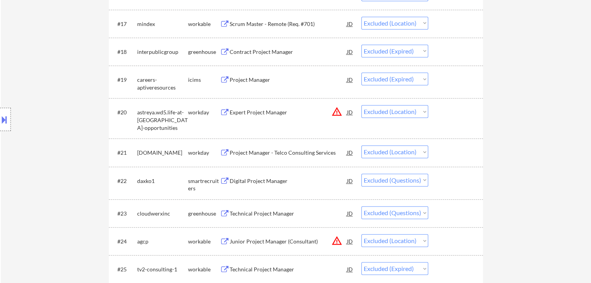
click at [56, 84] on div "Location Inclusions: [GEOGRAPHIC_DATA], [GEOGRAPHIC_DATA] [GEOGRAPHIC_DATA], [G…" at bounding box center [69, 120] width 139 height 144
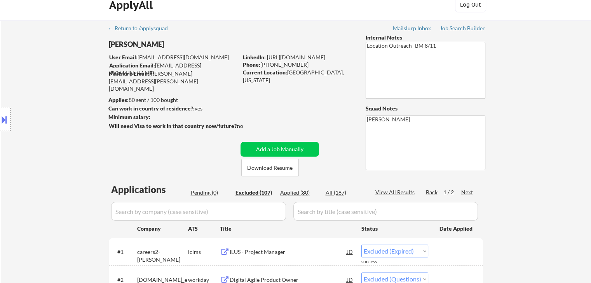
scroll to position [0, 0]
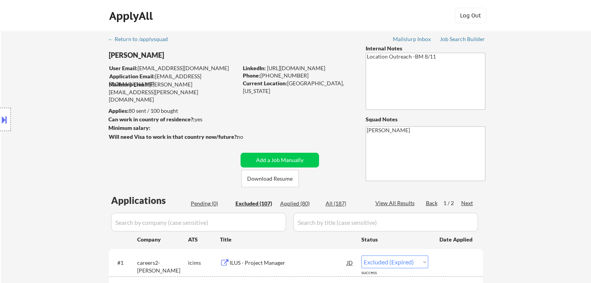
click at [51, 106] on div "Location Inclusions: [GEOGRAPHIC_DATA], [GEOGRAPHIC_DATA] [GEOGRAPHIC_DATA], [G…" at bounding box center [69, 120] width 139 height 144
click at [67, 117] on div "Location Inclusions: [GEOGRAPHIC_DATA], [GEOGRAPHIC_DATA] [GEOGRAPHIC_DATA], [G…" at bounding box center [69, 120] width 139 height 144
click at [68, 116] on div "Location Inclusions: [GEOGRAPHIC_DATA], [GEOGRAPHIC_DATA] [GEOGRAPHIC_DATA], [G…" at bounding box center [69, 120] width 139 height 144
click at [69, 116] on div "Location Inclusions: [GEOGRAPHIC_DATA], [GEOGRAPHIC_DATA] [GEOGRAPHIC_DATA], [G…" at bounding box center [69, 120] width 139 height 144
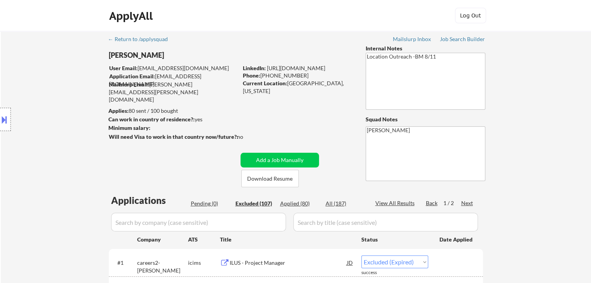
click at [69, 116] on div "Location Inclusions: [GEOGRAPHIC_DATA], [GEOGRAPHIC_DATA] [GEOGRAPHIC_DATA], [G…" at bounding box center [69, 120] width 139 height 144
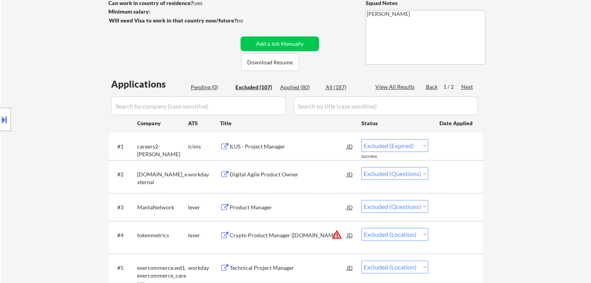
click at [69, 120] on div "Location Inclusions: [GEOGRAPHIC_DATA], [GEOGRAPHIC_DATA] [GEOGRAPHIC_DATA], [G…" at bounding box center [69, 120] width 139 height 144
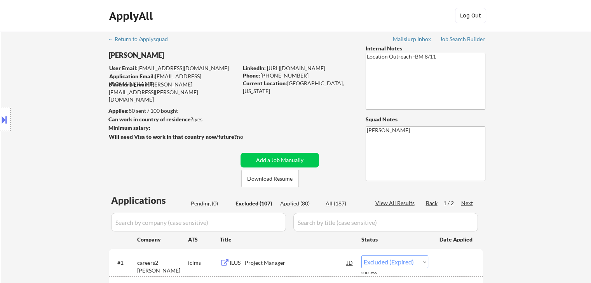
click at [69, 120] on div "Location Inclusions: [GEOGRAPHIC_DATA], [GEOGRAPHIC_DATA] [GEOGRAPHIC_DATA], [G…" at bounding box center [69, 120] width 139 height 144
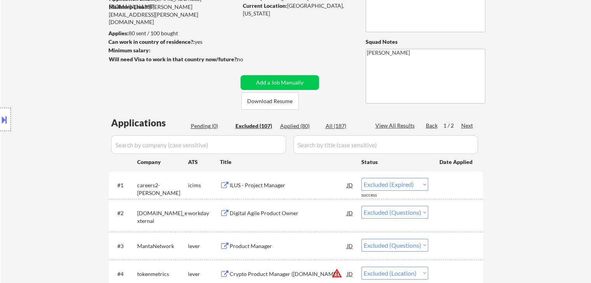
click at [69, 120] on div "Location Inclusions: [GEOGRAPHIC_DATA], [GEOGRAPHIC_DATA] [GEOGRAPHIC_DATA], [G…" at bounding box center [69, 120] width 139 height 144
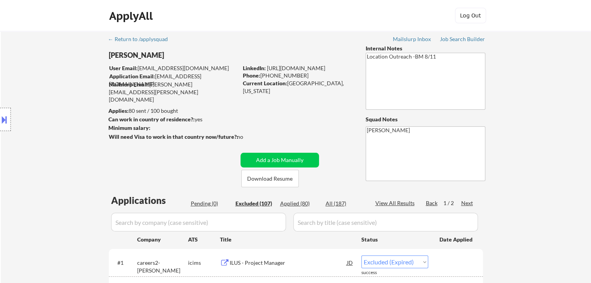
click at [69, 120] on div "Location Inclusions: [GEOGRAPHIC_DATA], [GEOGRAPHIC_DATA] [GEOGRAPHIC_DATA], [G…" at bounding box center [69, 120] width 139 height 144
click at [69, 121] on div "Location Inclusions: [GEOGRAPHIC_DATA], [GEOGRAPHIC_DATA] [GEOGRAPHIC_DATA], [G…" at bounding box center [69, 120] width 139 height 144
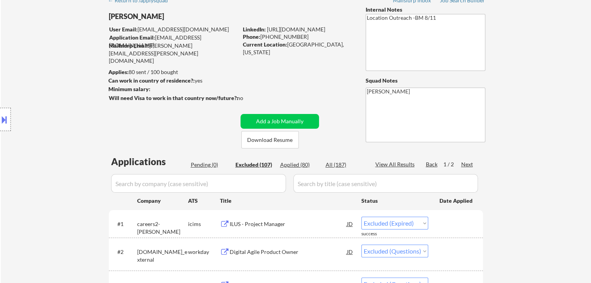
click at [69, 121] on div "Location Inclusions: [GEOGRAPHIC_DATA], [GEOGRAPHIC_DATA] [GEOGRAPHIC_DATA], [G…" at bounding box center [69, 120] width 139 height 144
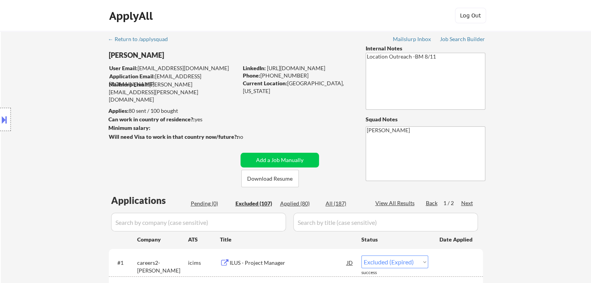
click at [69, 121] on div "Location Inclusions: [GEOGRAPHIC_DATA], [GEOGRAPHIC_DATA] [GEOGRAPHIC_DATA], [G…" at bounding box center [69, 120] width 139 height 144
click at [50, 108] on div "Location Inclusions: [GEOGRAPHIC_DATA], [GEOGRAPHIC_DATA] [GEOGRAPHIC_DATA], [G…" at bounding box center [69, 120] width 139 height 144
click at [50, 96] on div "Location Inclusions: [GEOGRAPHIC_DATA], [GEOGRAPHIC_DATA] [GEOGRAPHIC_DATA], [G…" at bounding box center [69, 120] width 139 height 144
click at [24, 134] on div "Location Inclusions: [GEOGRAPHIC_DATA], [GEOGRAPHIC_DATA] [GEOGRAPHIC_DATA], [G…" at bounding box center [69, 120] width 139 height 144
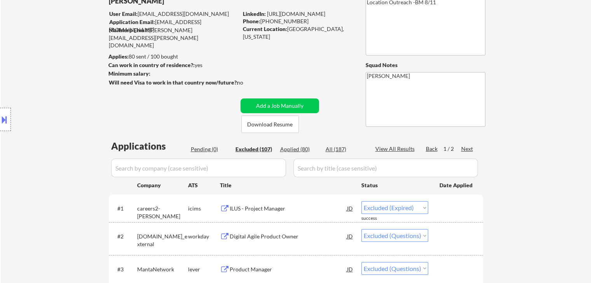
scroll to position [78, 0]
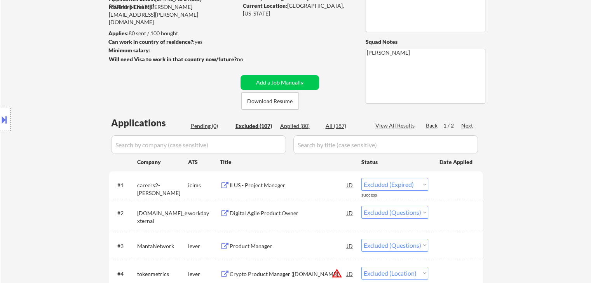
click at [48, 134] on div "Location Inclusions: [GEOGRAPHIC_DATA], [GEOGRAPHIC_DATA] [GEOGRAPHIC_DATA], [G…" at bounding box center [69, 120] width 139 height 144
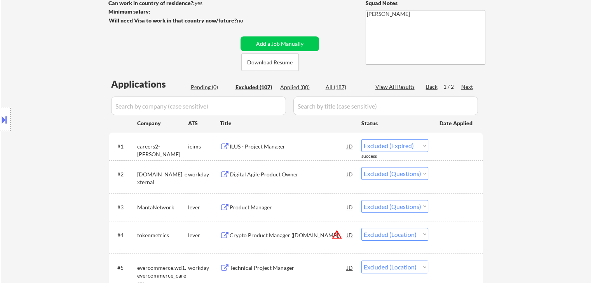
click at [66, 144] on div "Location Inclusions: [GEOGRAPHIC_DATA], [GEOGRAPHIC_DATA] [GEOGRAPHIC_DATA], [G…" at bounding box center [69, 120] width 139 height 144
click at [203, 88] on div "Pending (0)" at bounding box center [210, 87] width 39 height 8
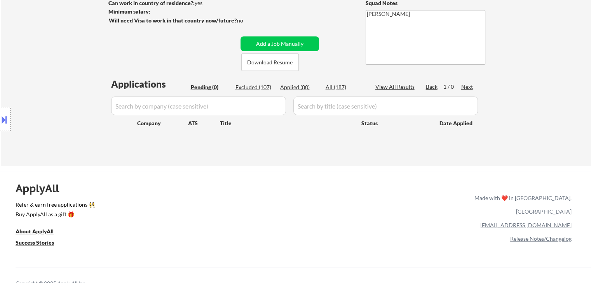
click at [49, 64] on div "Location Inclusions: [GEOGRAPHIC_DATA], [GEOGRAPHIC_DATA] [GEOGRAPHIC_DATA], [G…" at bounding box center [69, 120] width 139 height 144
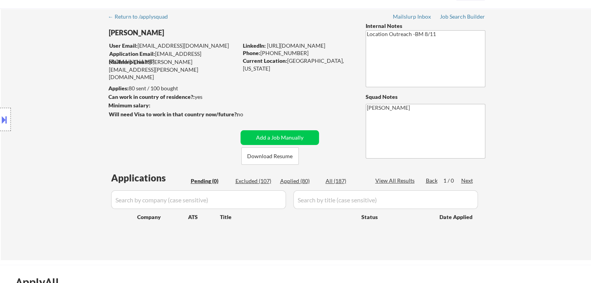
scroll to position [0, 0]
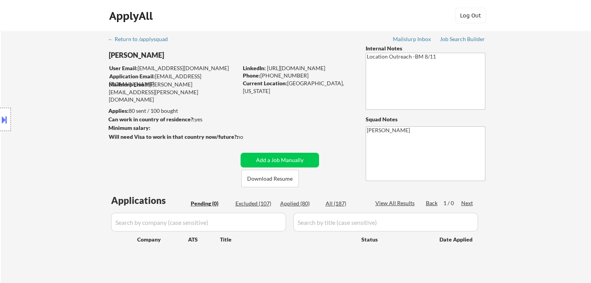
click at [81, 86] on div "Location Inclusions: [GEOGRAPHIC_DATA], [GEOGRAPHIC_DATA] [GEOGRAPHIC_DATA], [G…" at bounding box center [69, 120] width 139 height 144
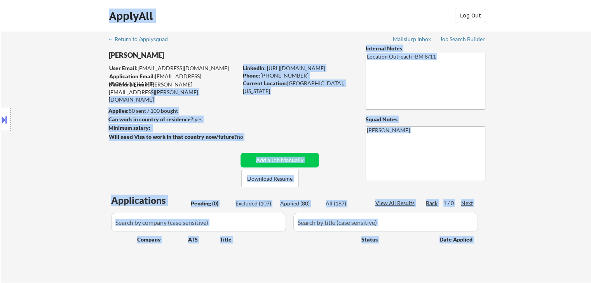
drag, startPoint x: 137, startPoint y: 82, endPoint x: 78, endPoint y: 75, distance: 59.0
click at [78, 75] on body "← Return to /applysquad Mailslurp Inbox Job Search Builder [PERSON_NAME] User E…" at bounding box center [295, 141] width 591 height 283
click at [76, 95] on div "Location Inclusions: [GEOGRAPHIC_DATA], [GEOGRAPHIC_DATA] [GEOGRAPHIC_DATA], [G…" at bounding box center [69, 120] width 139 height 144
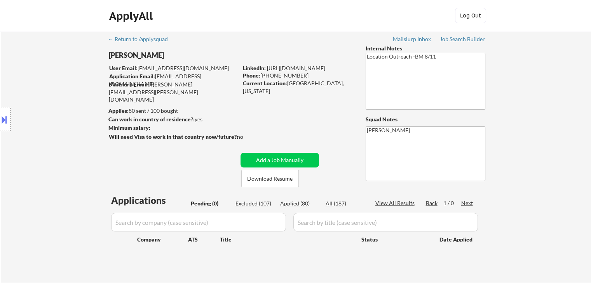
click at [217, 89] on div "← Return to /applysquad Mailslurp Inbox Job Search Builder [PERSON_NAME] User E…" at bounding box center [295, 154] width 387 height 246
drag, startPoint x: 218, startPoint y: 87, endPoint x: 186, endPoint y: 83, distance: 31.7
click at [186, 83] on div "Mailslurp Email: [PERSON_NAME][EMAIL_ADDRESS][PERSON_NAME][DOMAIN_NAME]" at bounding box center [173, 92] width 129 height 23
click at [90, 97] on div "Location Inclusions: [GEOGRAPHIC_DATA], [GEOGRAPHIC_DATA] [GEOGRAPHIC_DATA], [G…" at bounding box center [69, 120] width 139 height 144
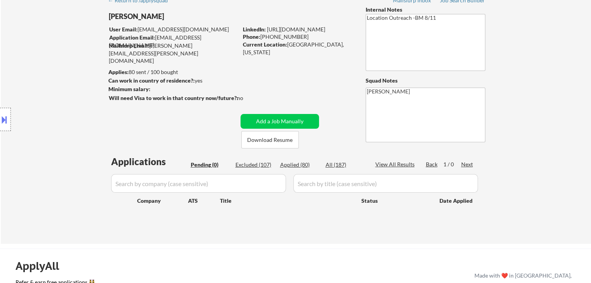
click at [78, 135] on div "Location Inclusions: [GEOGRAPHIC_DATA], [GEOGRAPHIC_DATA] [GEOGRAPHIC_DATA], [G…" at bounding box center [69, 120] width 139 height 144
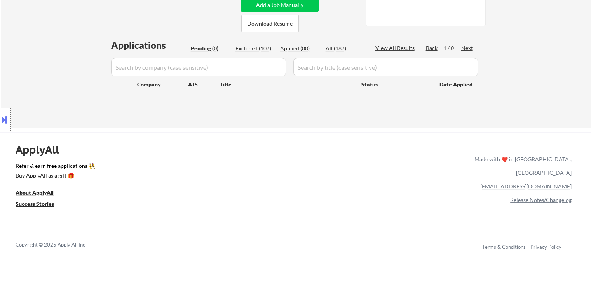
click at [79, 136] on div "Location Inclusions: [GEOGRAPHIC_DATA], [GEOGRAPHIC_DATA] [GEOGRAPHIC_DATA], [G…" at bounding box center [69, 120] width 139 height 144
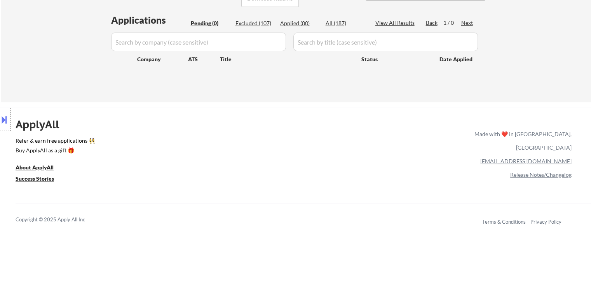
scroll to position [194, 0]
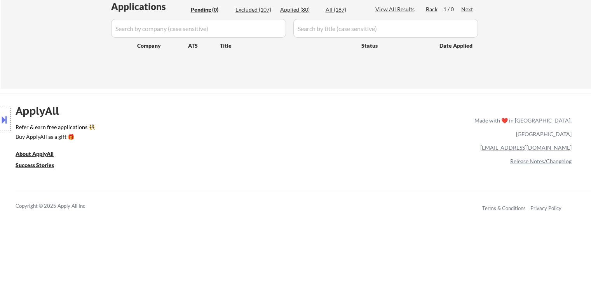
click at [80, 136] on div "Location Inclusions: [GEOGRAPHIC_DATA], [GEOGRAPHIC_DATA] [GEOGRAPHIC_DATA], [G…" at bounding box center [69, 120] width 139 height 144
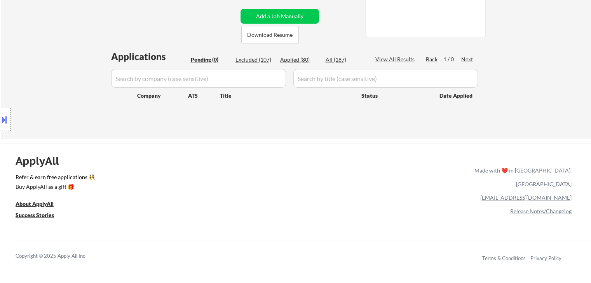
scroll to position [116, 0]
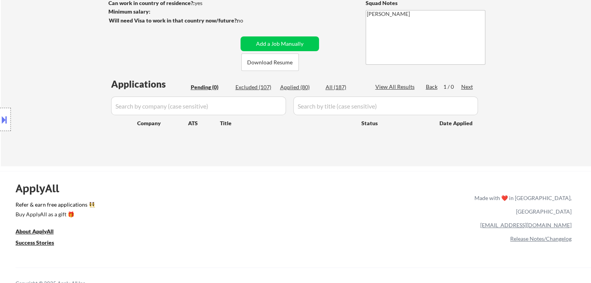
click at [75, 108] on div "Location Inclusions: [GEOGRAPHIC_DATA], [GEOGRAPHIC_DATA] [GEOGRAPHIC_DATA], [G…" at bounding box center [69, 120] width 139 height 144
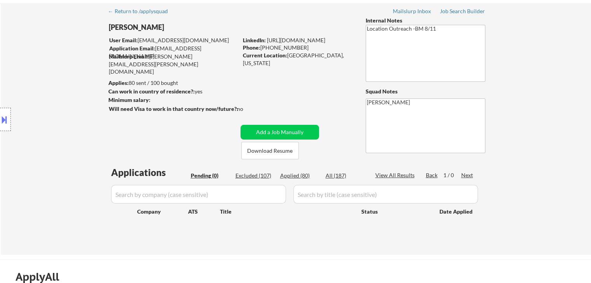
scroll to position [0, 0]
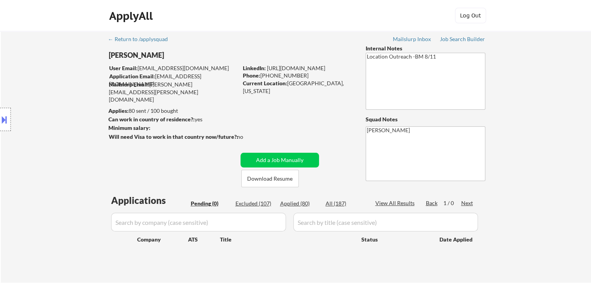
click at [66, 112] on div "Location Inclusions: [GEOGRAPHIC_DATA], [GEOGRAPHIC_DATA] [GEOGRAPHIC_DATA], [G…" at bounding box center [69, 120] width 139 height 144
click at [31, 145] on div "Location Inclusions: [GEOGRAPHIC_DATA], [GEOGRAPHIC_DATA] [GEOGRAPHIC_DATA], [G…" at bounding box center [69, 120] width 139 height 144
drag, startPoint x: 547, startPoint y: 91, endPoint x: 562, endPoint y: 29, distance: 63.9
click at [547, 91] on div "← Return to /applysquad Mailslurp Inbox Job Search Builder [PERSON_NAME] User E…" at bounding box center [296, 157] width 590 height 252
